Goal: Task Accomplishment & Management: Manage account settings

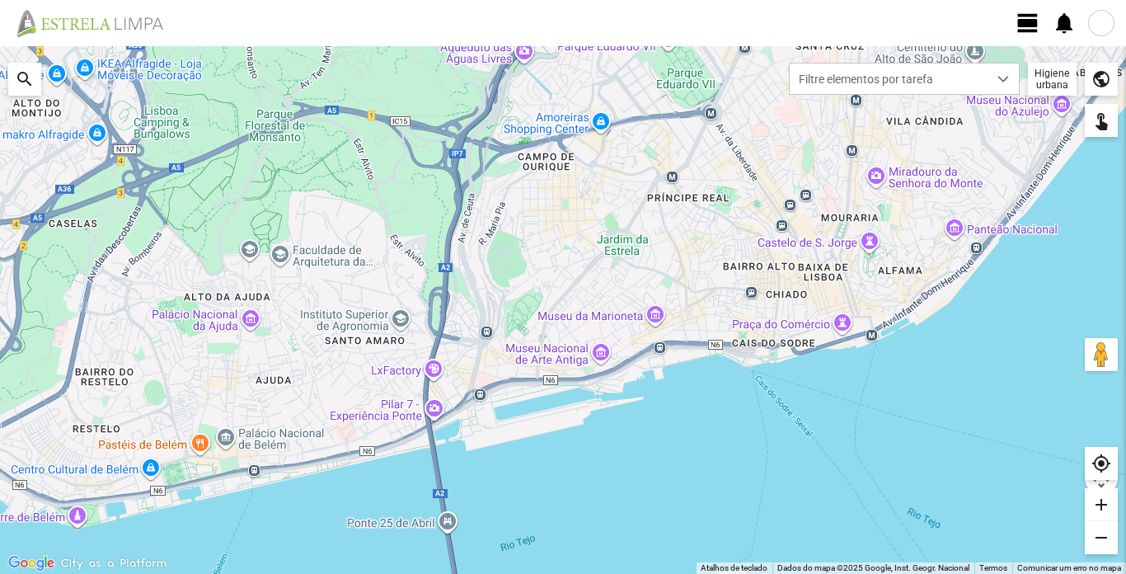
click at [1107, 26] on div at bounding box center [1101, 23] width 26 height 26
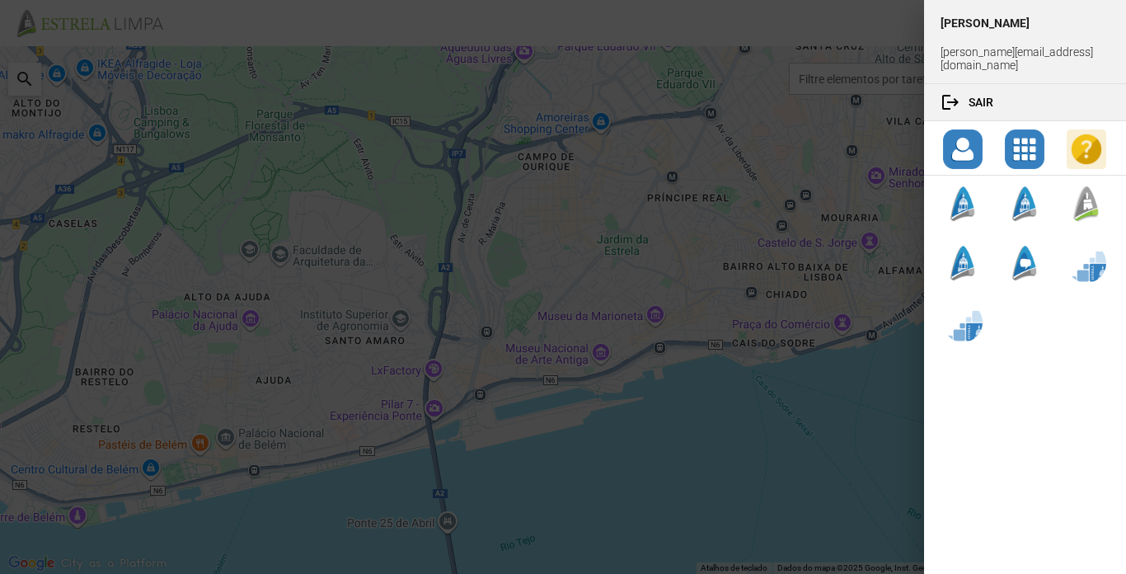
click at [786, 27] on div at bounding box center [563, 287] width 1126 height 574
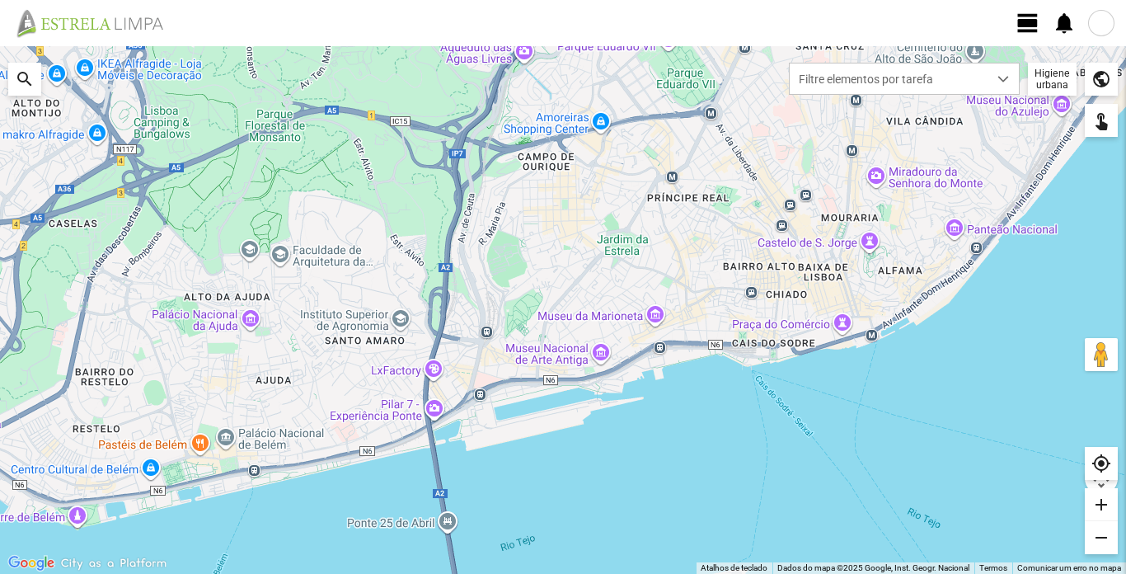
click at [1028, 25] on span "view_day" at bounding box center [1027, 23] width 25 height 25
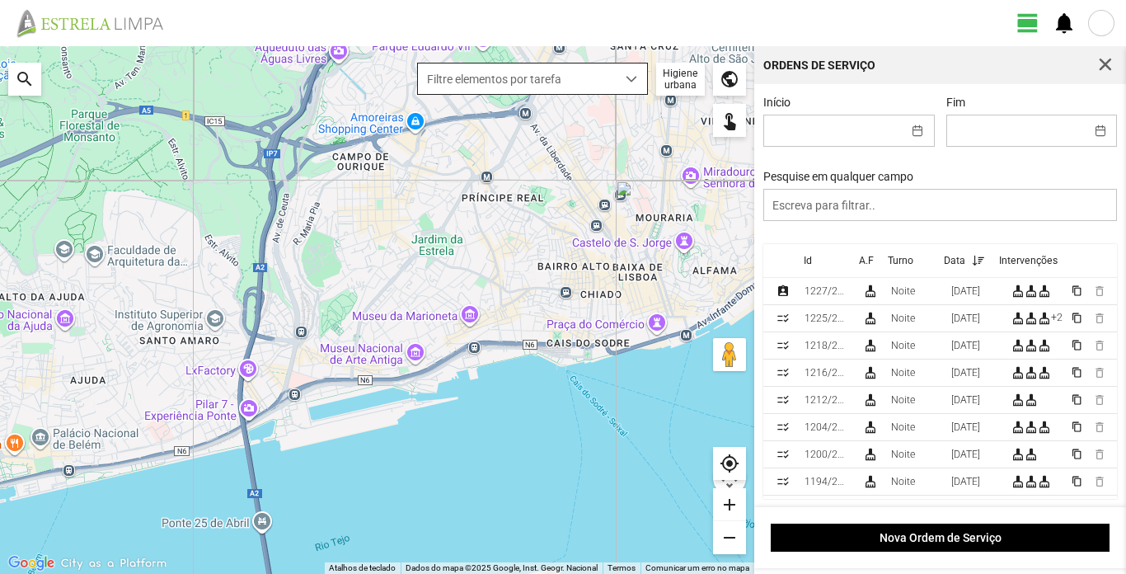
click at [633, 80] on span "dropdown trigger" at bounding box center [632, 79] width 12 height 12
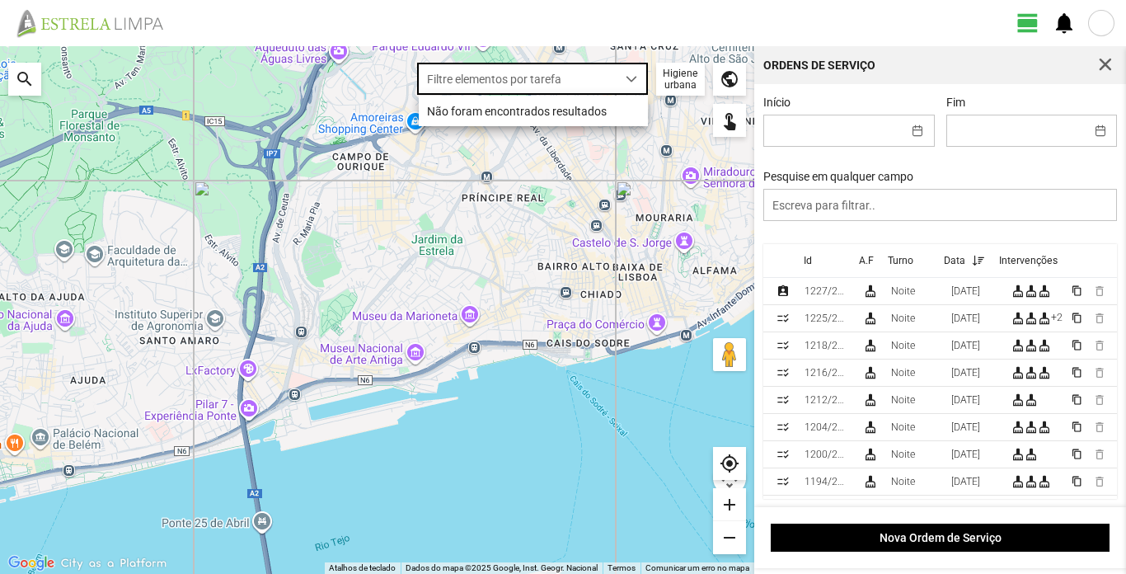
scroll to position [9, 73]
click at [670, 82] on div "Higiene urbana" at bounding box center [680, 79] width 49 height 33
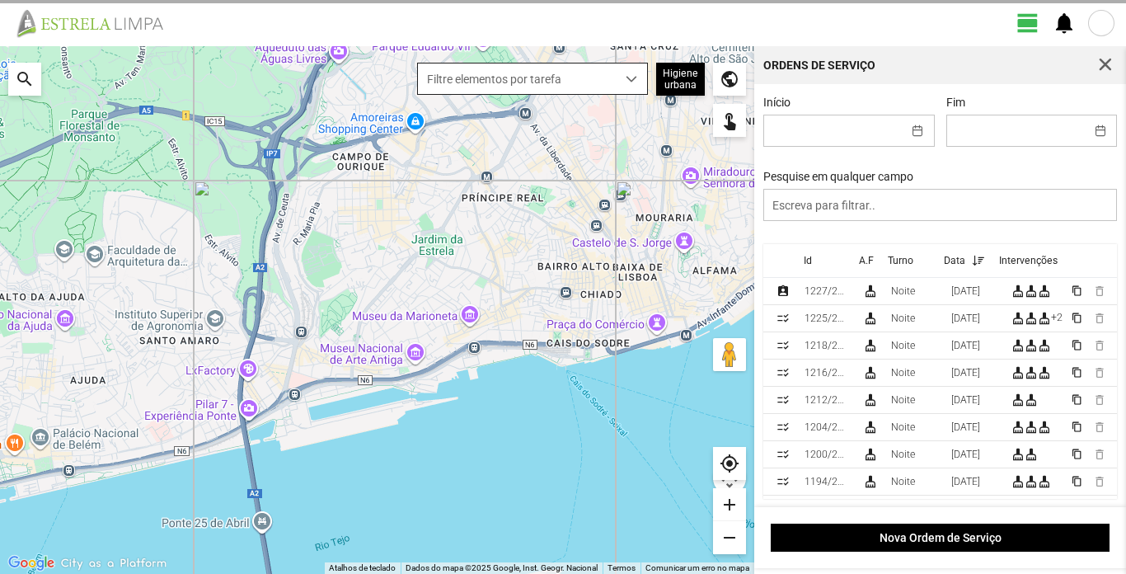
click at [631, 81] on span "dropdown trigger" at bounding box center [632, 79] width 12 height 12
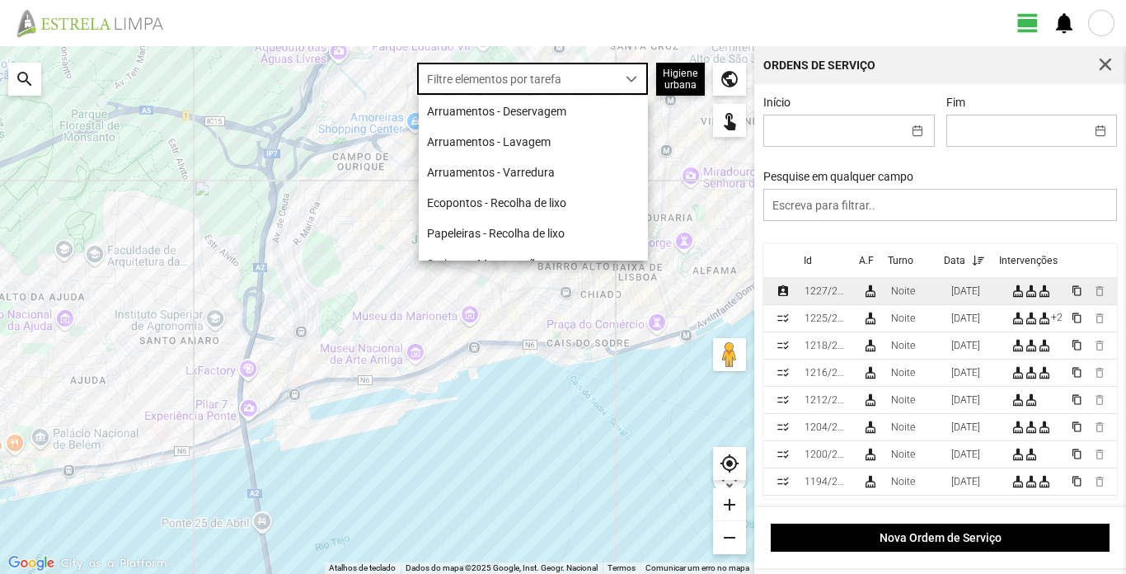
click at [842, 293] on div "1227/2025" at bounding box center [826, 291] width 45 height 12
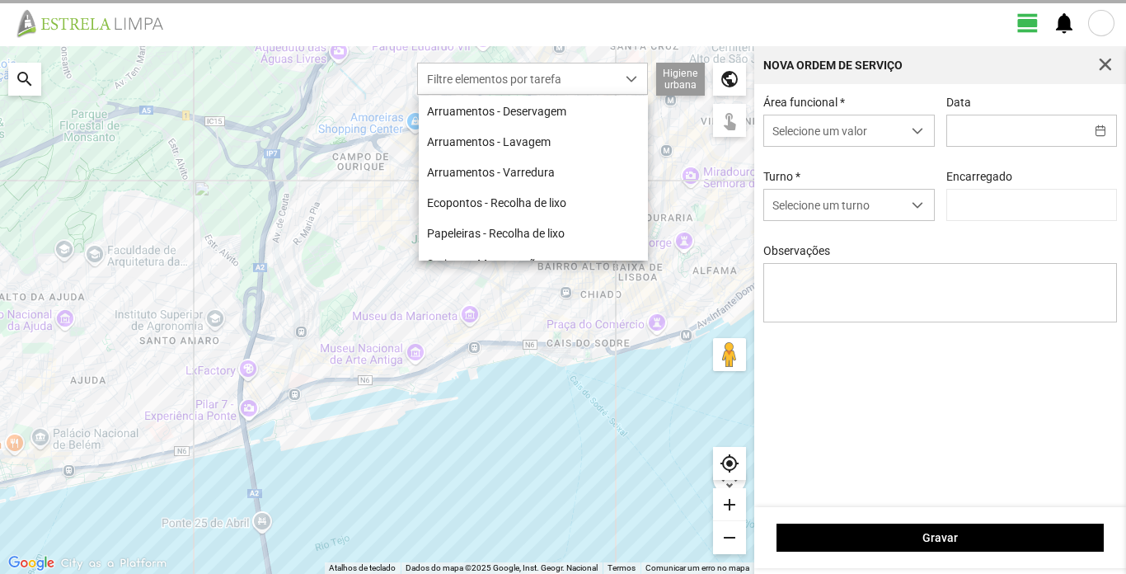
type input "[DATE]"
type input "[PERSON_NAME]"
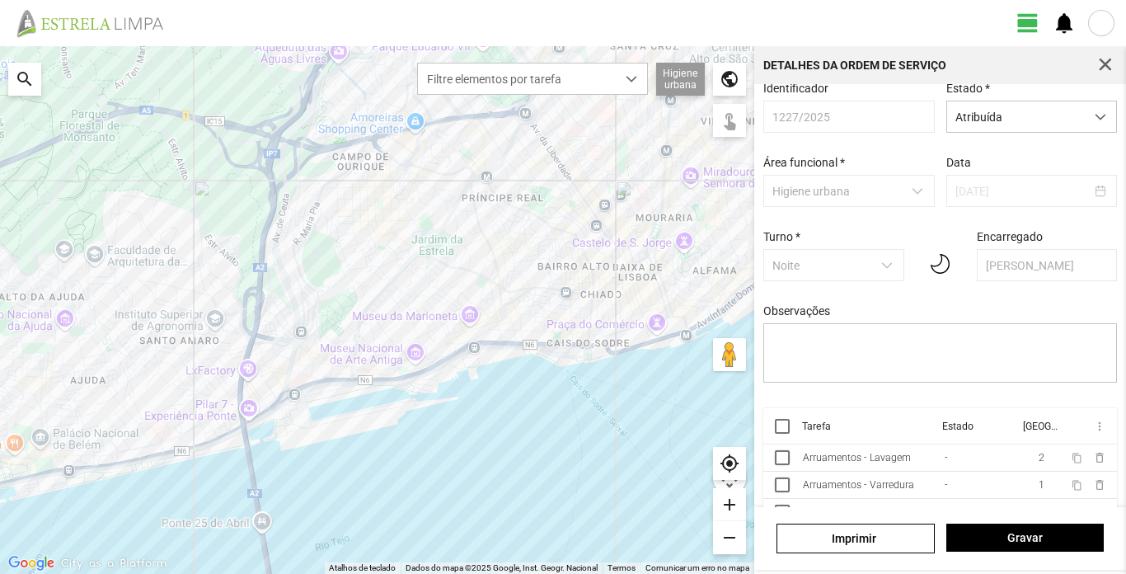
scroll to position [37, 0]
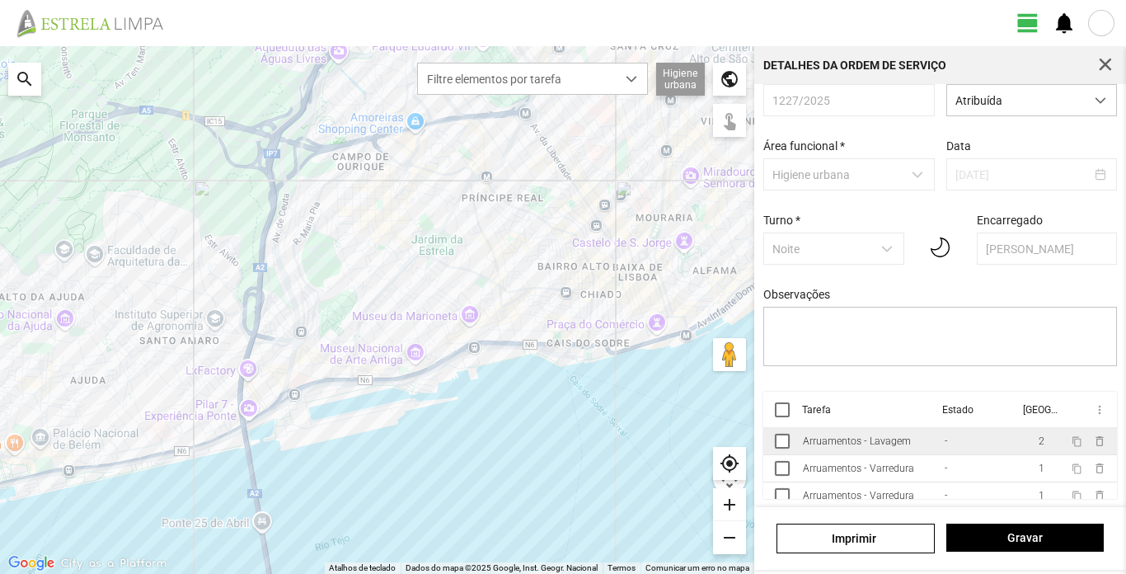
click at [877, 442] on div "Arruamentos - Lavagem" at bounding box center [857, 441] width 108 height 12
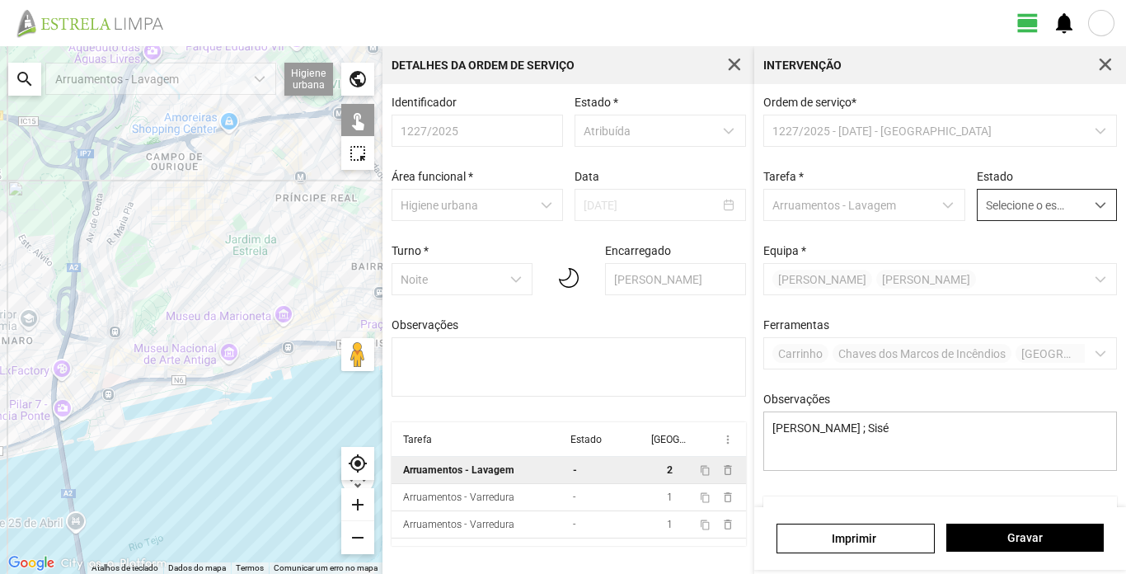
click at [1095, 207] on span "dropdown trigger" at bounding box center [1101, 205] width 12 height 12
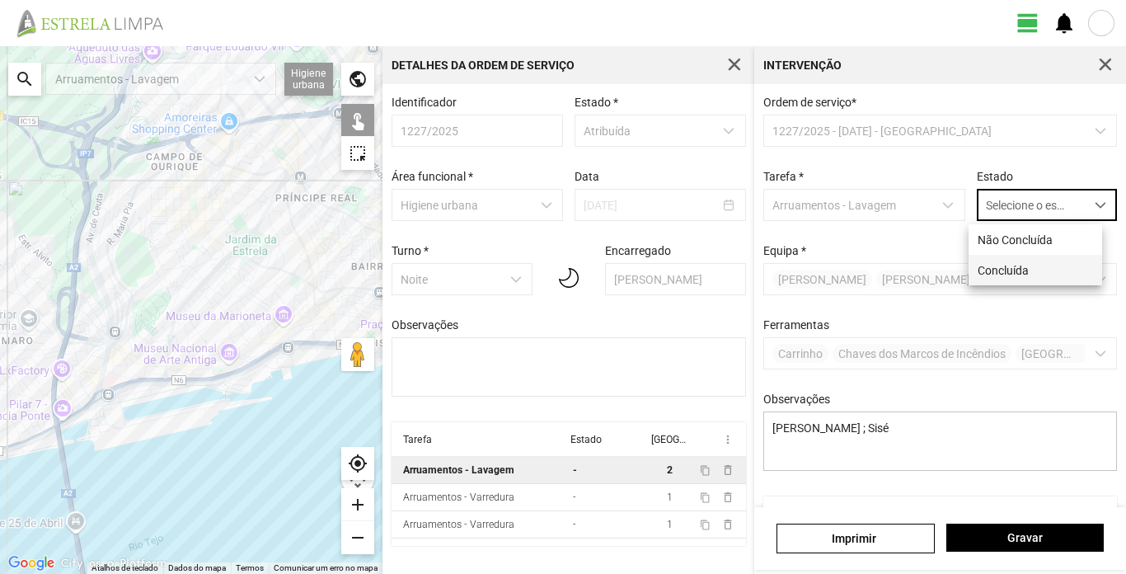
click at [1029, 274] on li "Concluída" at bounding box center [1035, 270] width 134 height 30
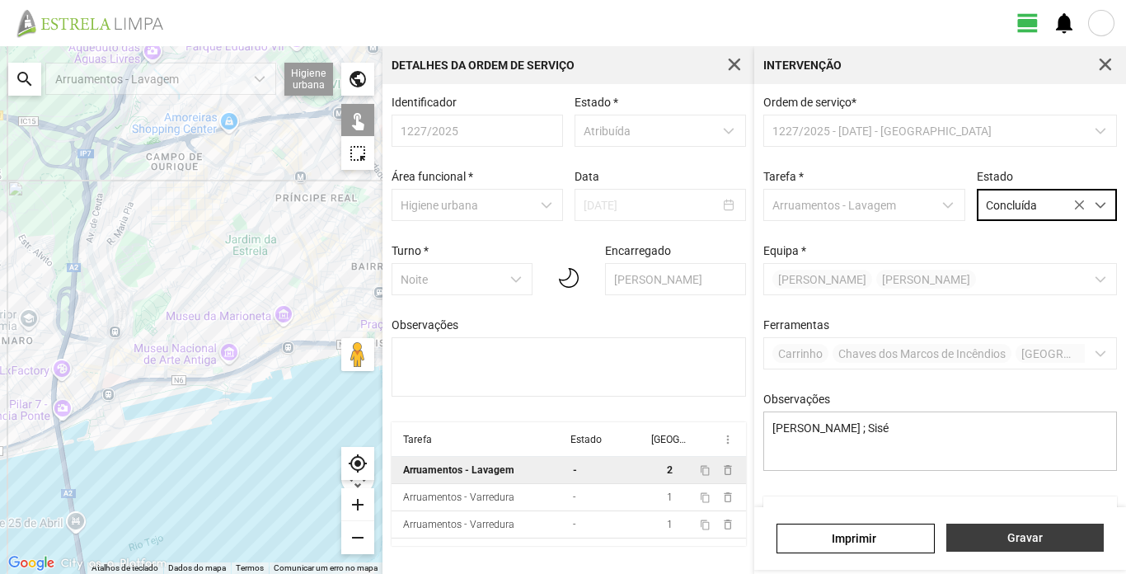
click at [1040, 537] on span "Gravar" at bounding box center [1024, 537] width 140 height 13
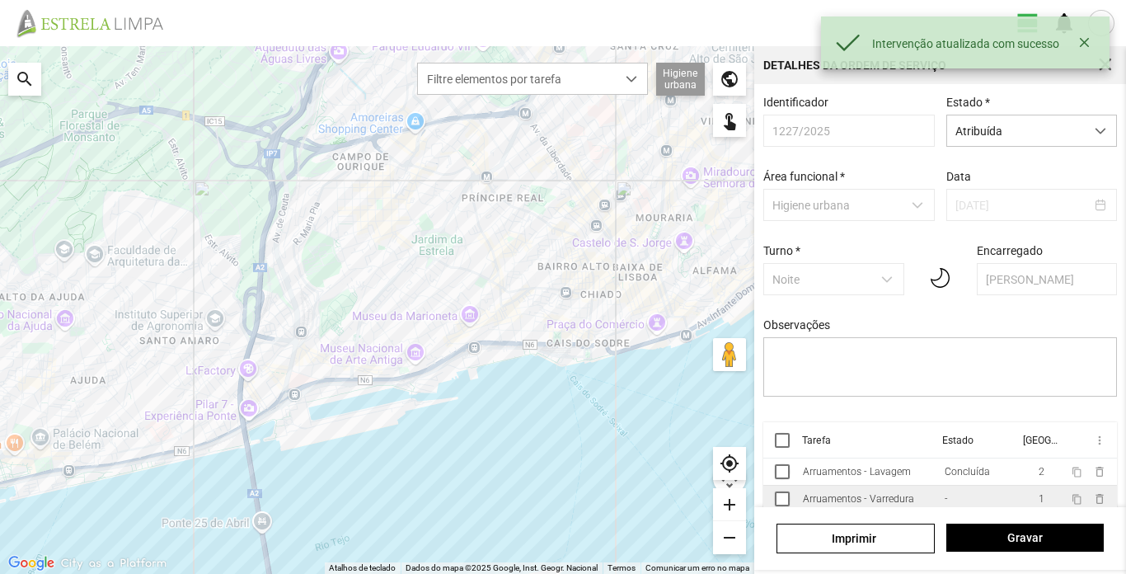
click at [893, 499] on div "Arruamentos - Varredura" at bounding box center [858, 499] width 111 height 12
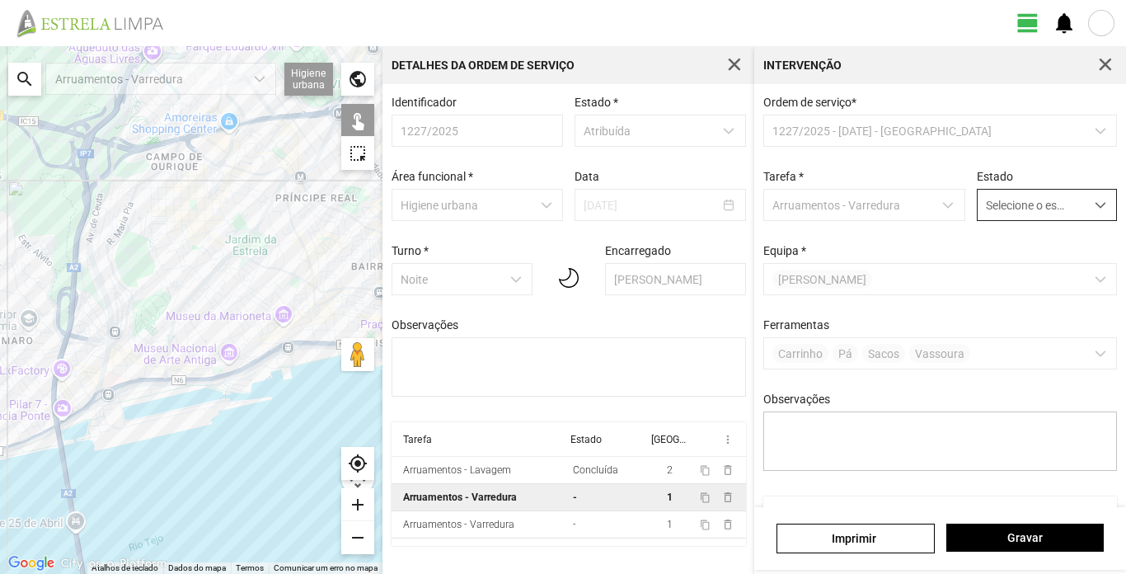
click at [1095, 210] on span "dropdown trigger" at bounding box center [1101, 205] width 12 height 12
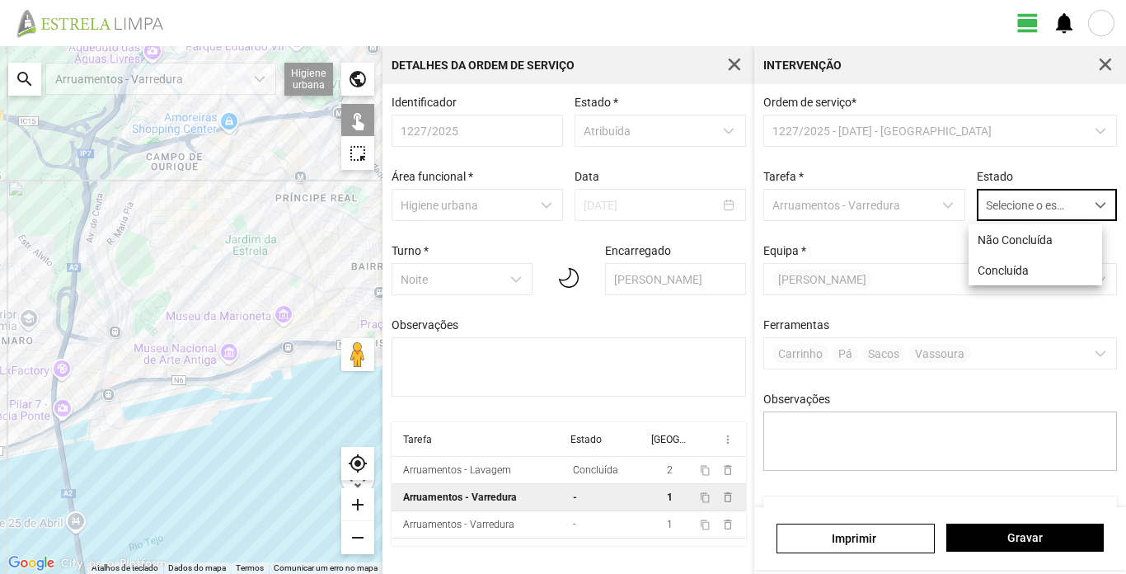
scroll to position [9, 73]
click at [1025, 270] on li "Concluída" at bounding box center [1035, 270] width 134 height 30
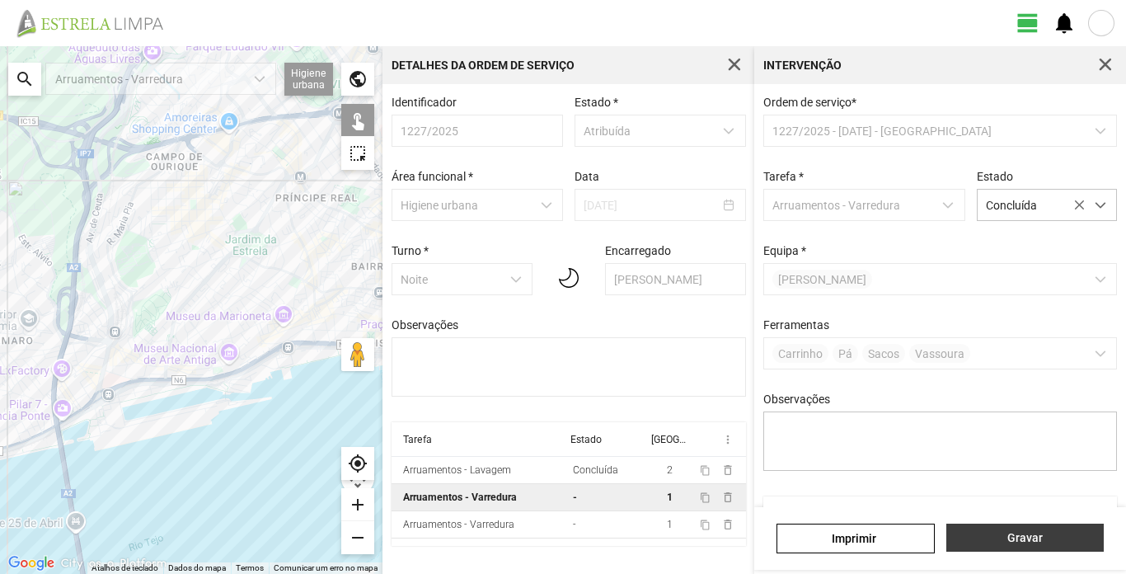
click at [1045, 539] on span "Gravar" at bounding box center [1024, 537] width 140 height 13
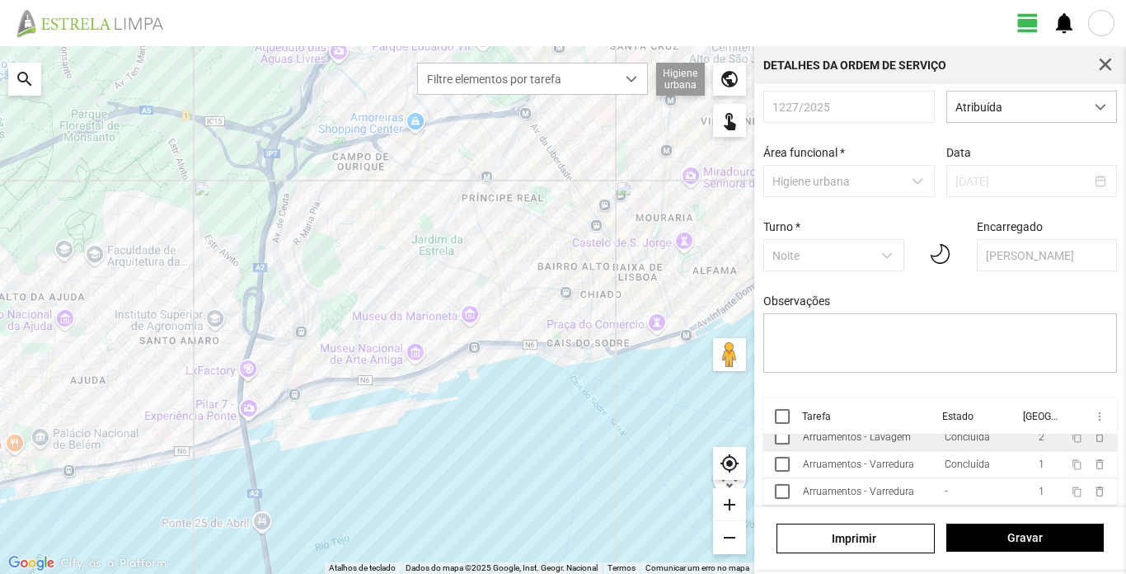
scroll to position [37, 0]
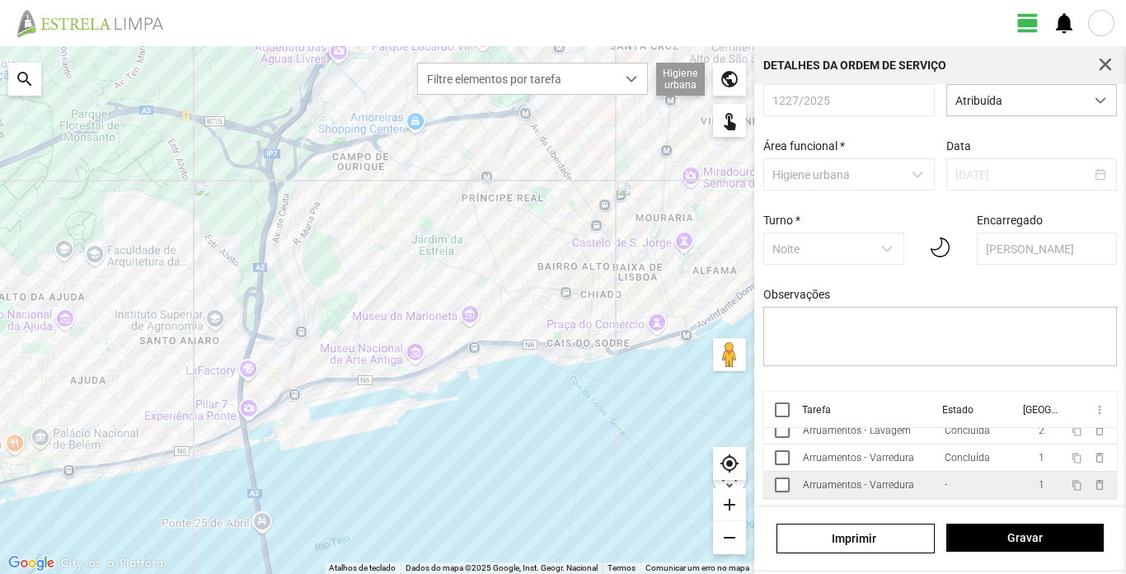
click at [869, 487] on div "Arruamentos - Varredura" at bounding box center [858, 485] width 111 height 12
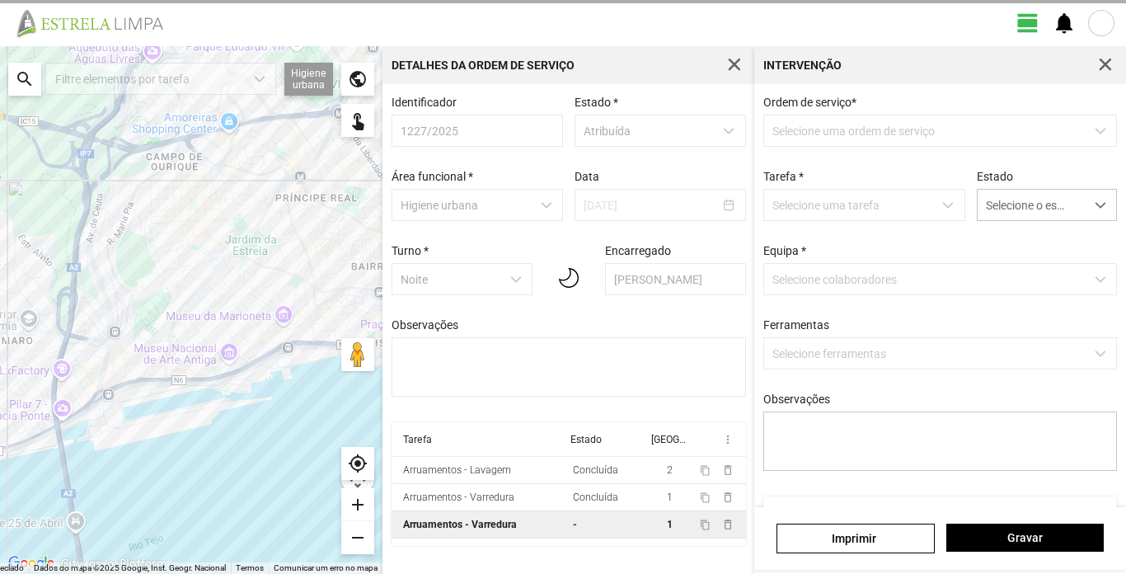
type textarea "S. [GEOGRAPHIC_DATA]"
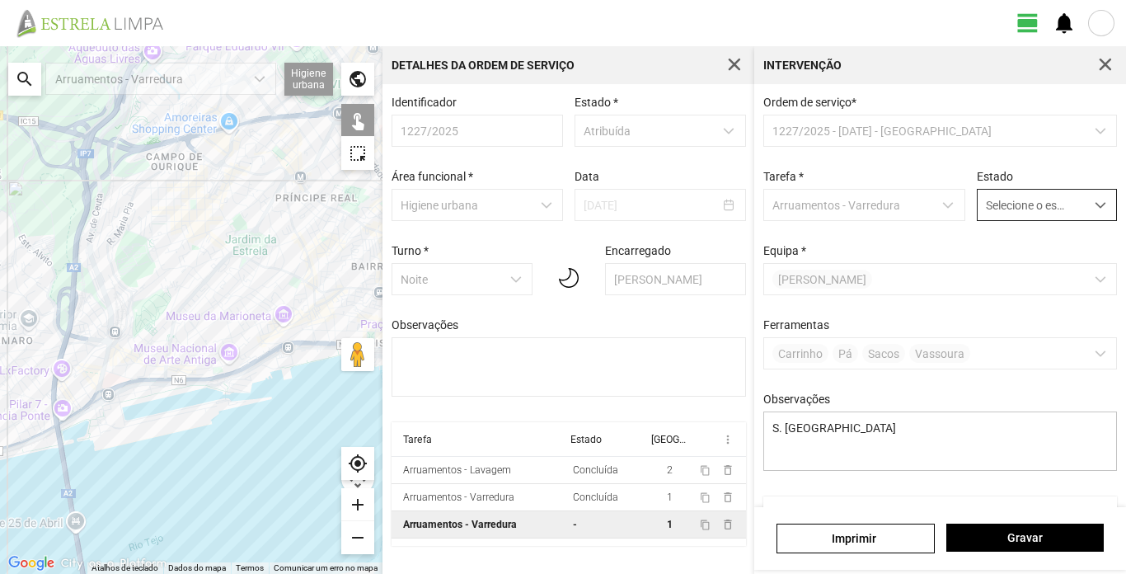
click at [1095, 204] on span "dropdown trigger" at bounding box center [1101, 205] width 12 height 12
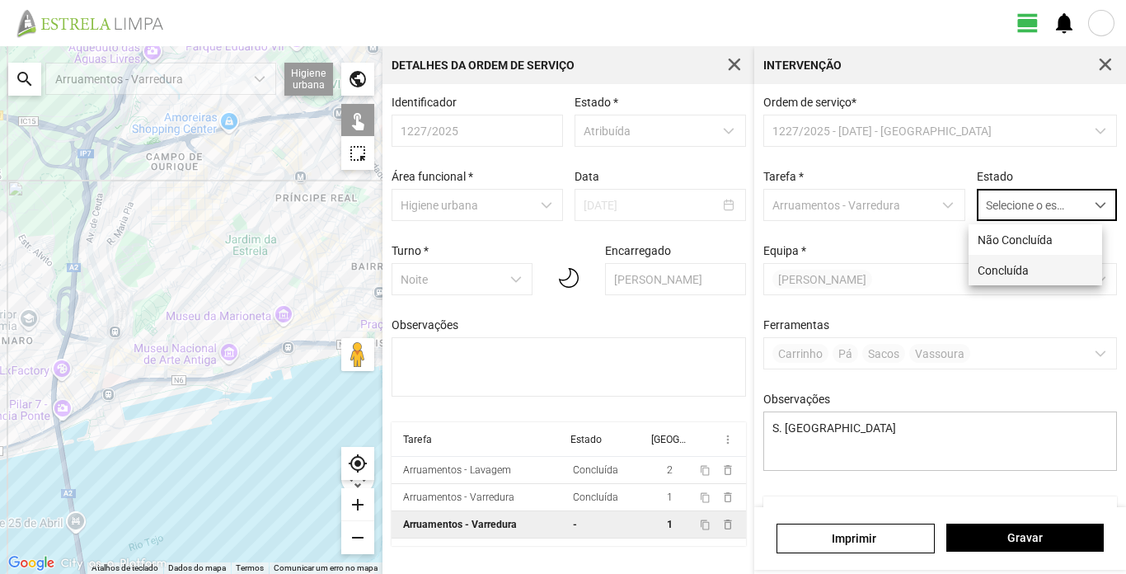
click at [1019, 277] on li "Concluída" at bounding box center [1035, 270] width 134 height 30
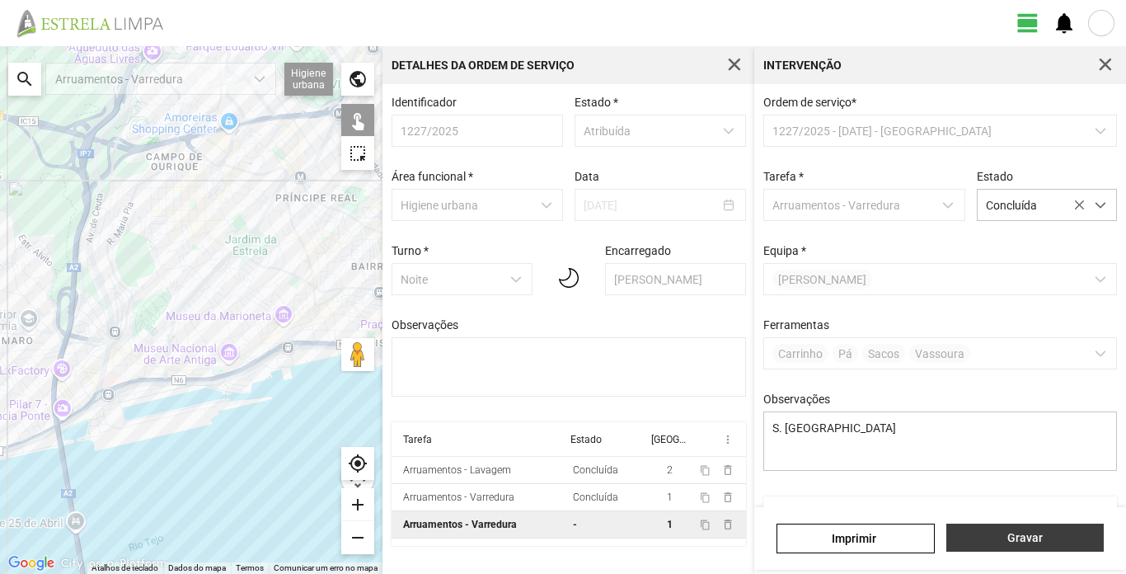
click at [1041, 539] on span "Gravar" at bounding box center [1024, 537] width 140 height 13
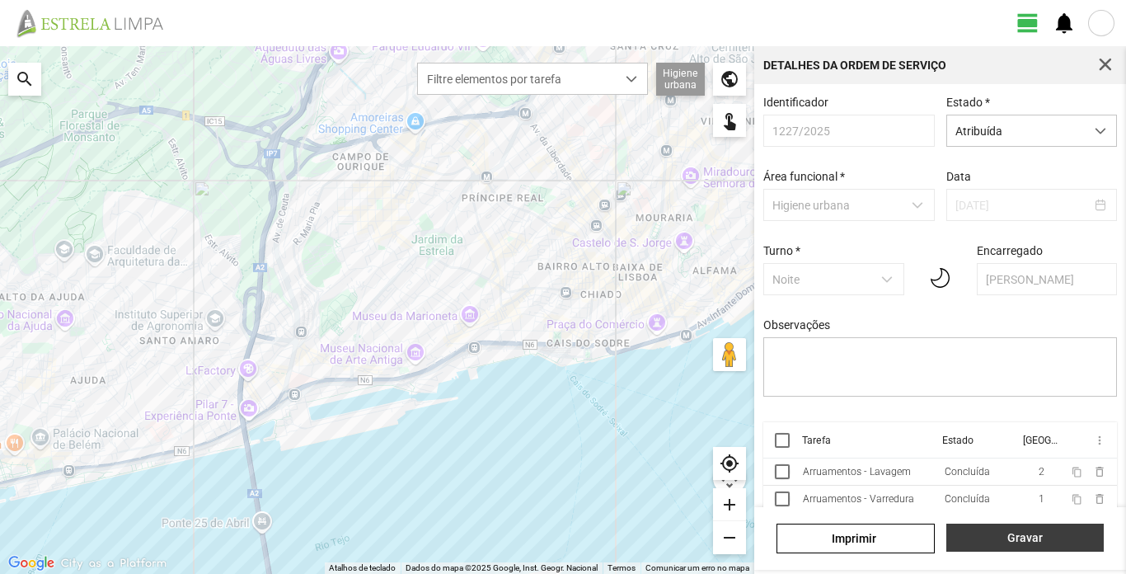
click at [1025, 535] on span "Gravar" at bounding box center [1024, 537] width 140 height 13
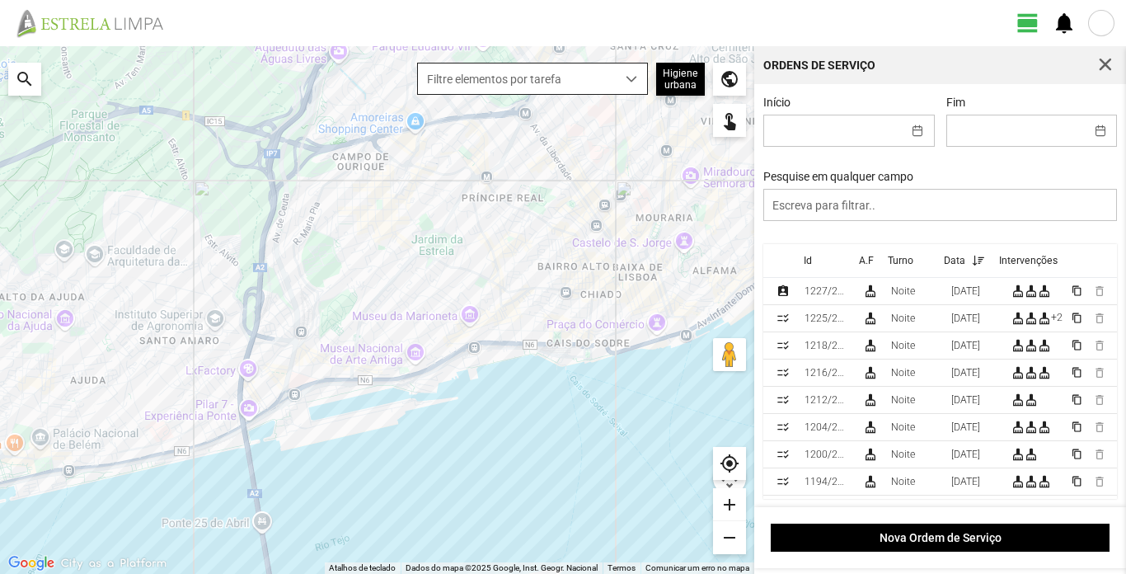
click at [631, 75] on span "dropdown trigger" at bounding box center [632, 79] width 12 height 12
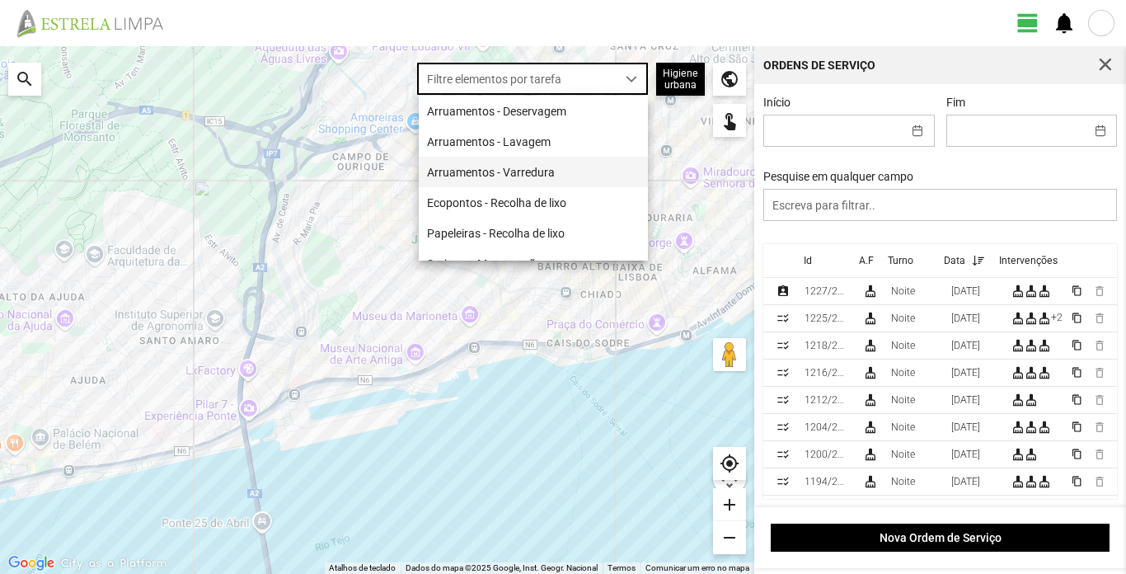
drag, startPoint x: 554, startPoint y: 171, endPoint x: 536, endPoint y: 189, distance: 25.1
click at [552, 171] on li "Arruamentos - Varredura" at bounding box center [533, 172] width 229 height 30
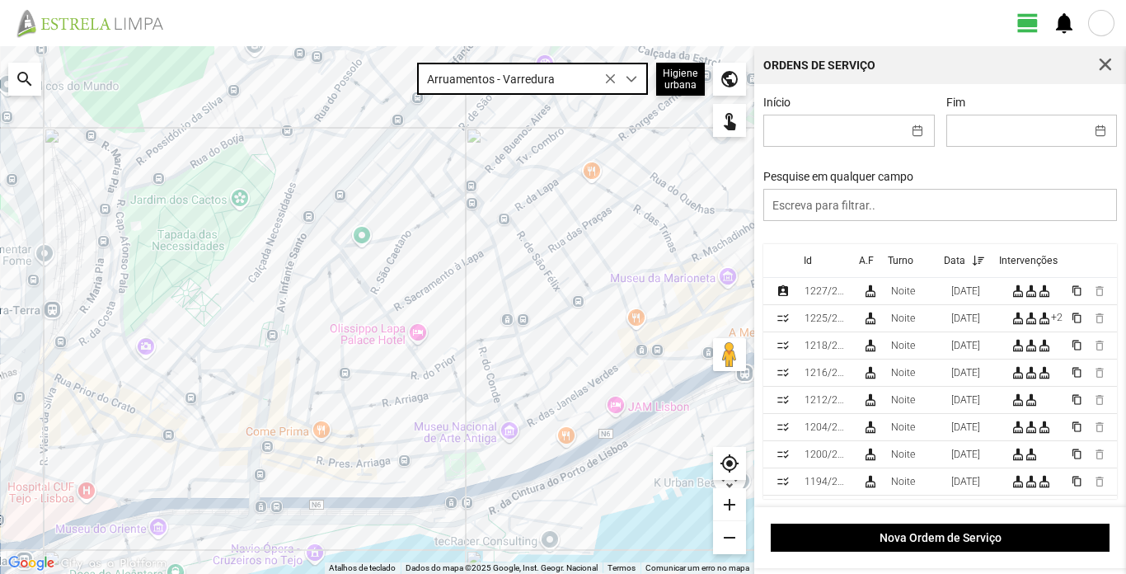
click at [340, 335] on div at bounding box center [377, 310] width 754 height 528
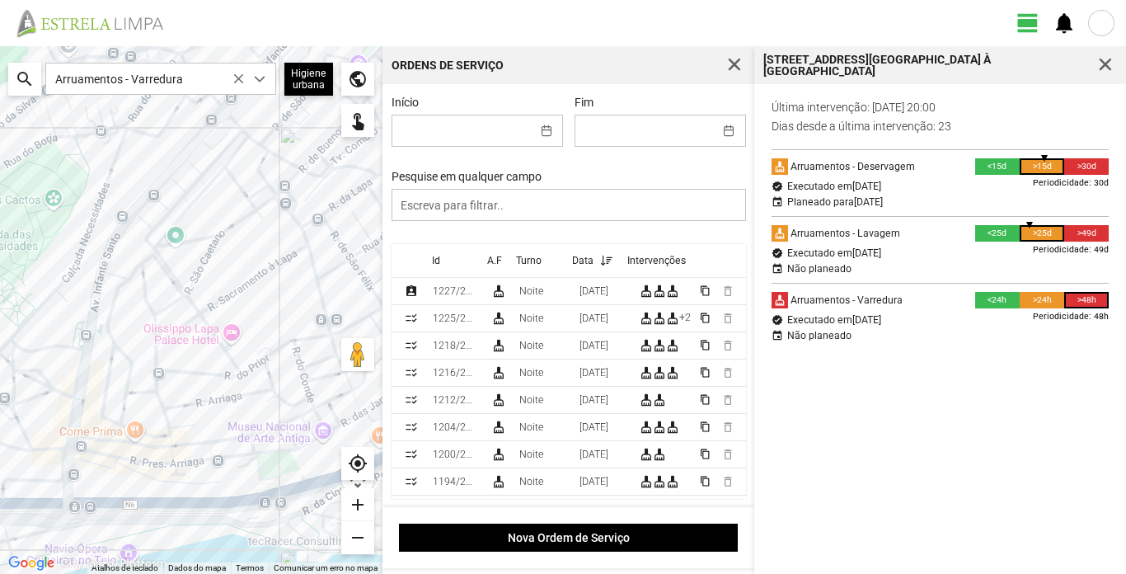
click at [126, 377] on div at bounding box center [191, 310] width 382 height 528
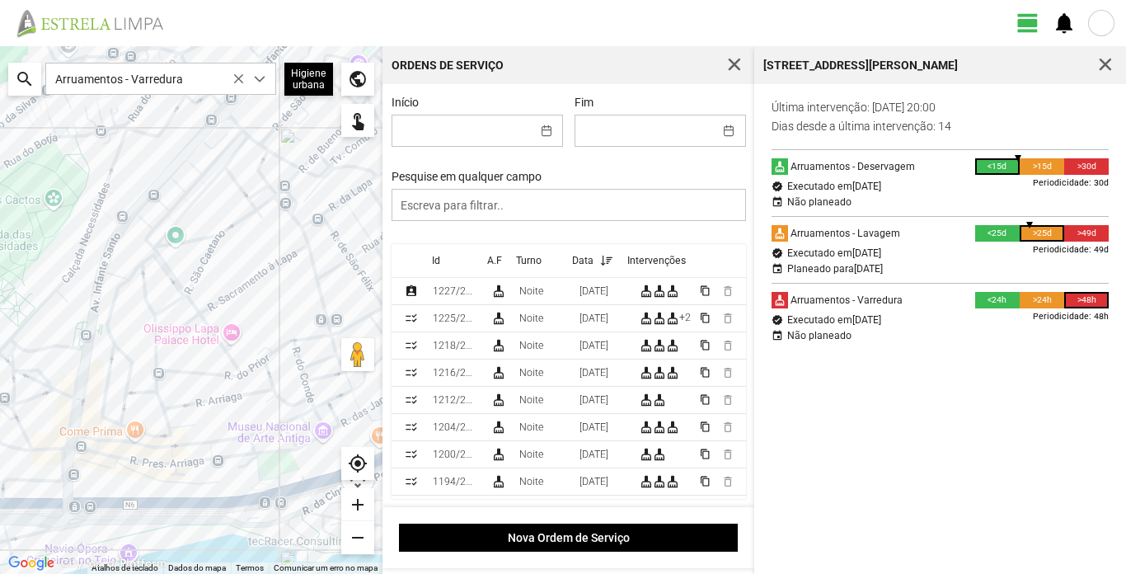
click at [107, 377] on div at bounding box center [191, 310] width 382 height 528
click at [156, 357] on div at bounding box center [191, 310] width 382 height 528
click at [151, 435] on div at bounding box center [191, 310] width 382 height 528
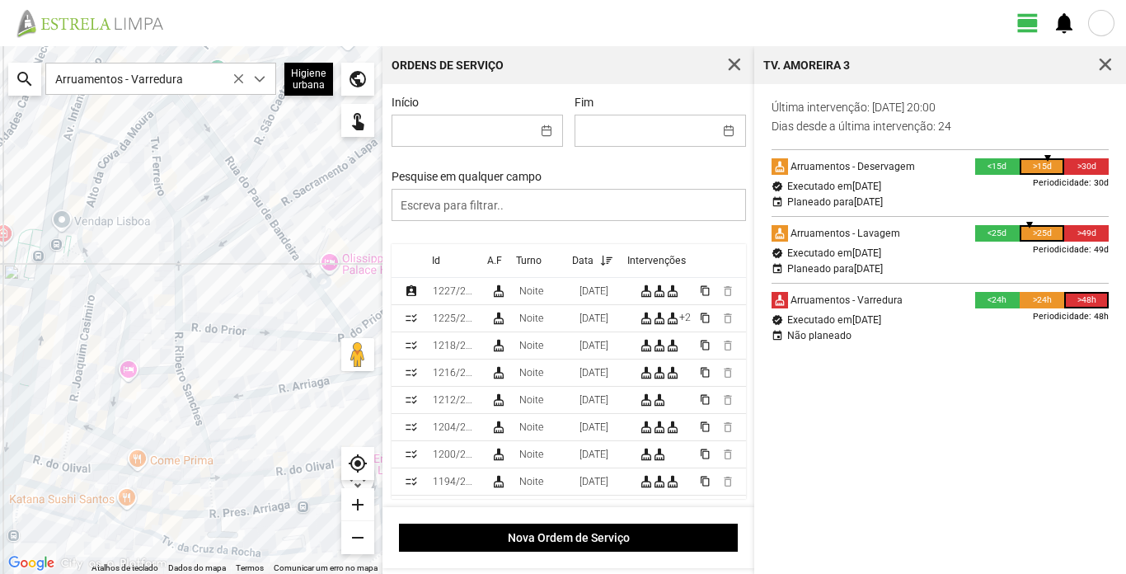
click at [128, 464] on div at bounding box center [191, 310] width 382 height 528
click at [152, 453] on div at bounding box center [191, 310] width 382 height 528
click at [123, 334] on div at bounding box center [191, 310] width 382 height 528
click at [93, 432] on div at bounding box center [191, 310] width 382 height 528
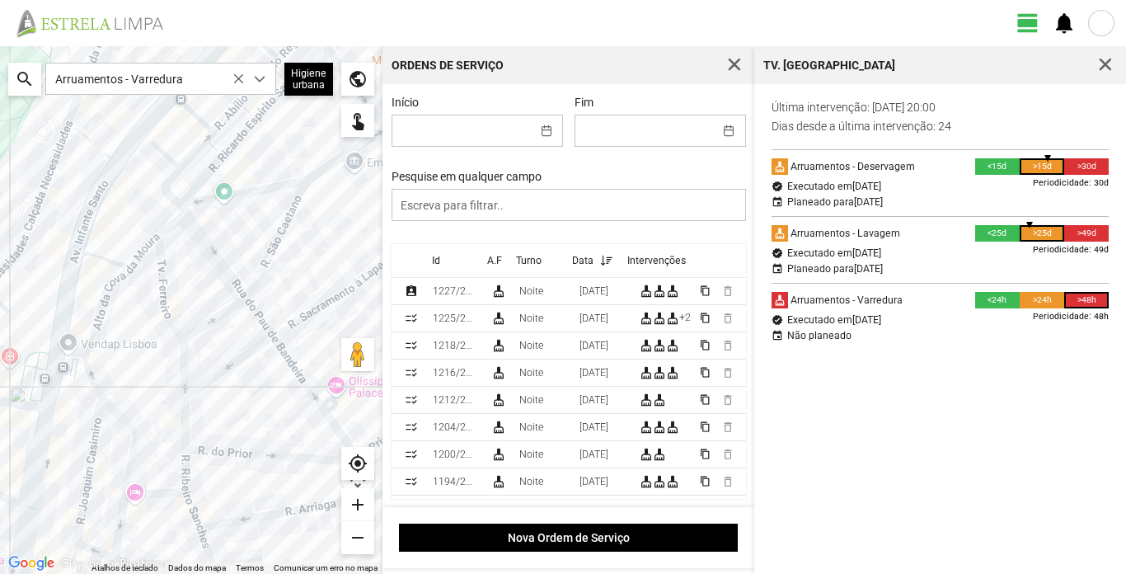
drag, startPoint x: 246, startPoint y: 287, endPoint x: 251, endPoint y: 413, distance: 126.2
click at [251, 413] on div at bounding box center [191, 310] width 382 height 528
click at [471, 289] on div "1227/2025" at bounding box center [455, 291] width 45 height 12
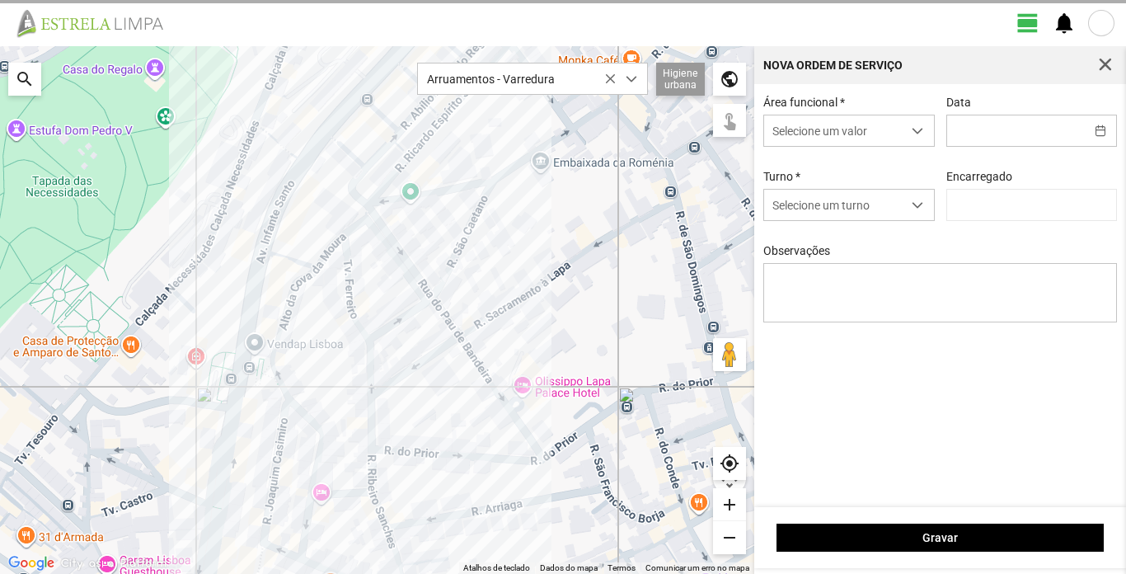
type input "[DATE]"
type input "[PERSON_NAME]"
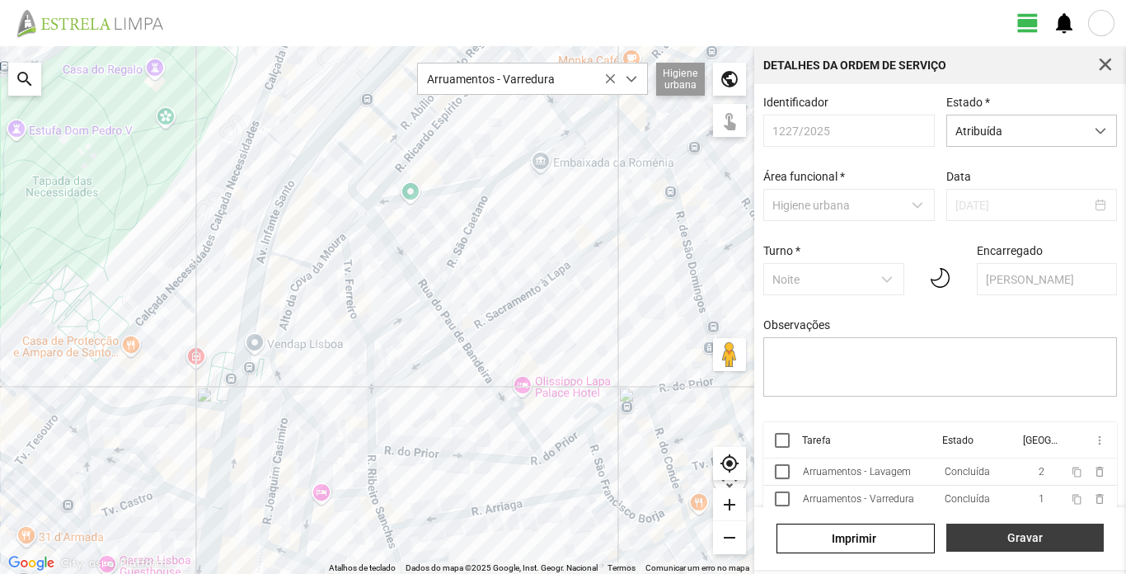
click at [1059, 535] on span "Gravar" at bounding box center [1024, 537] width 140 height 13
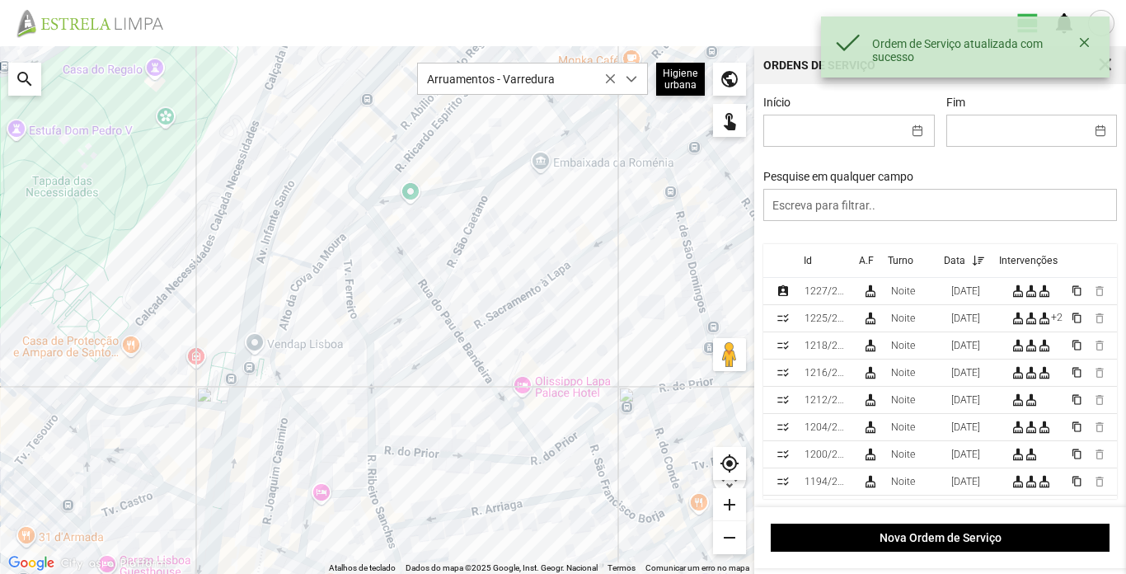
click at [1106, 25] on div "Ordem de Serviço atualizada com sucesso" at bounding box center [965, 46] width 288 height 61
click at [1085, 40] on button "button" at bounding box center [1083, 42] width 21 height 23
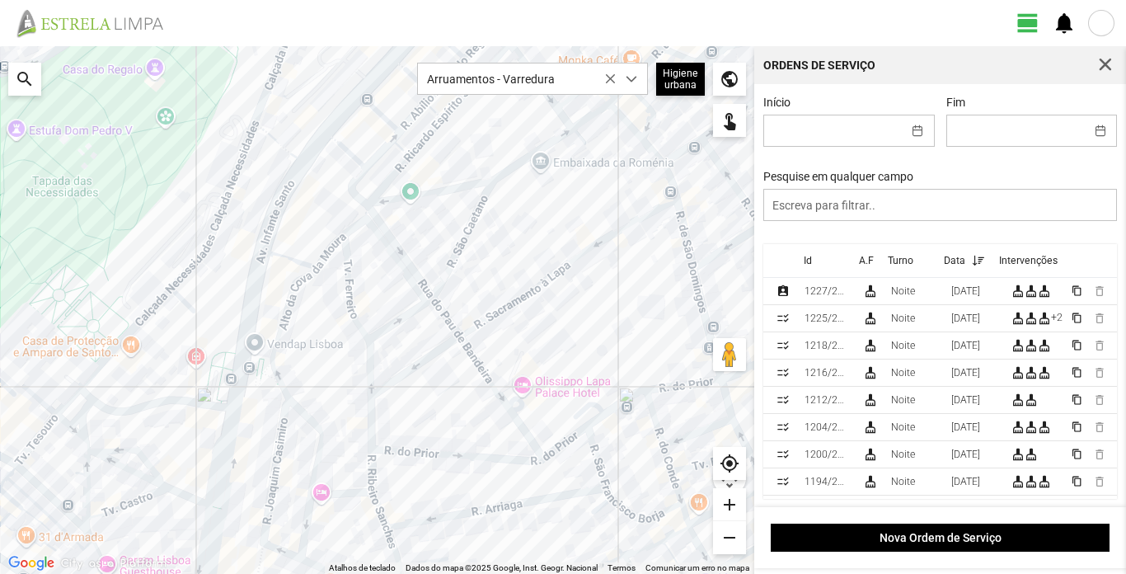
click at [1103, 23] on div at bounding box center [1101, 23] width 26 height 26
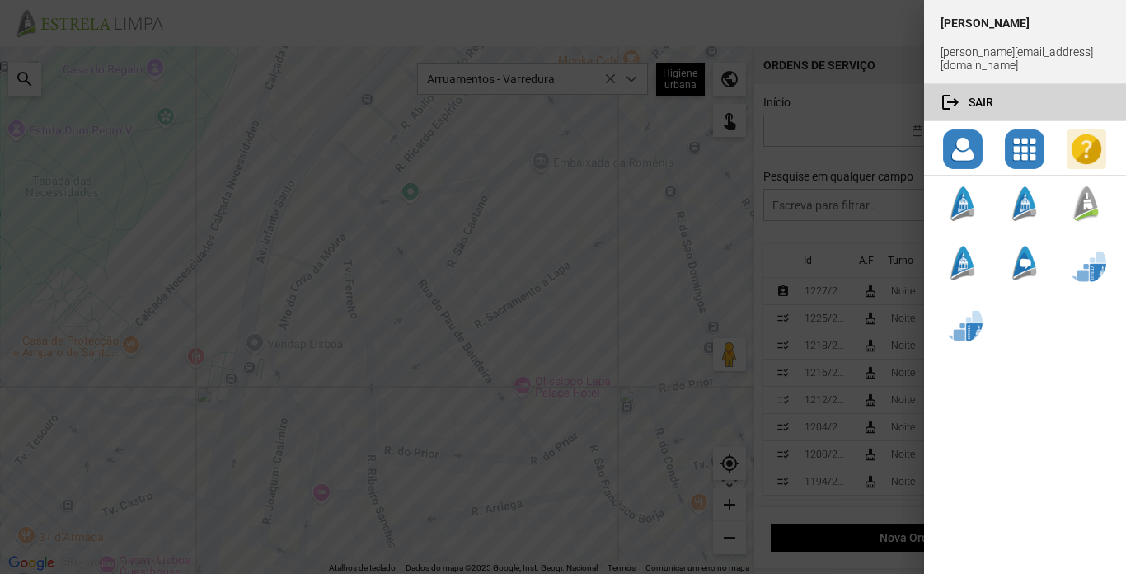
click at [977, 84] on button "logout Sair" at bounding box center [1025, 102] width 202 height 36
